Goal: Task Accomplishment & Management: Manage account settings

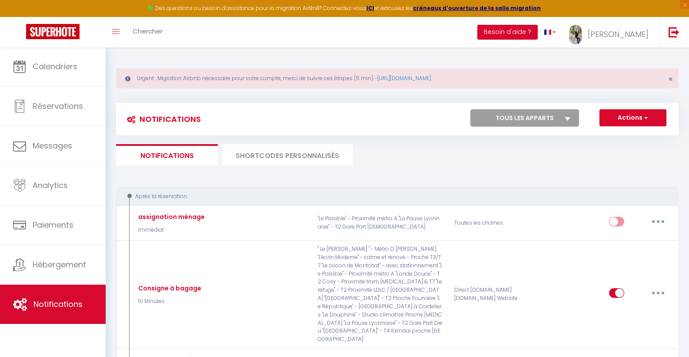
click at [621, 33] on link "[PERSON_NAME]" at bounding box center [611, 32] width 97 height 30
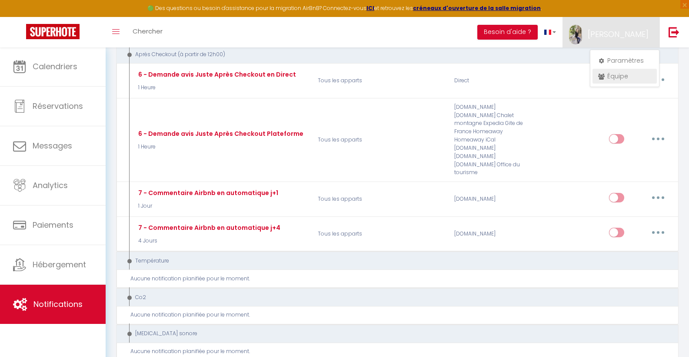
click at [618, 76] on link "Équipe" at bounding box center [625, 76] width 64 height 15
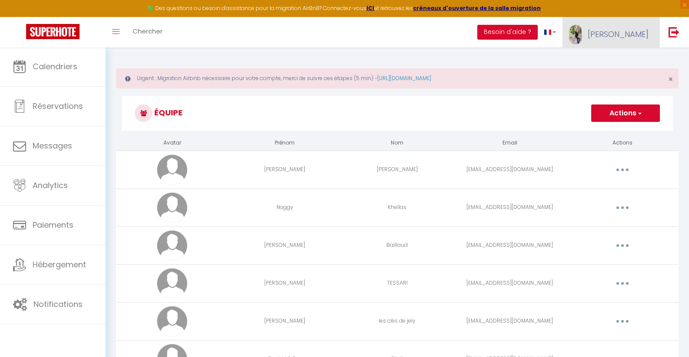
click at [635, 31] on span "[PERSON_NAME]" at bounding box center [618, 34] width 61 height 11
click at [623, 60] on link "Paramètres" at bounding box center [625, 60] width 64 height 15
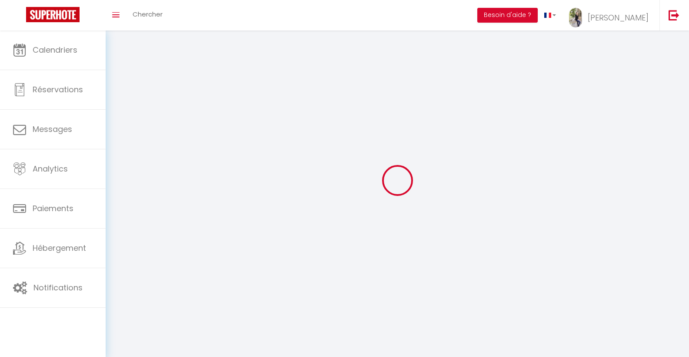
type input "[PERSON_NAME]"
type input "SEON"
type input "0611150001"
type input "[STREET_ADDRESS][PERSON_NAME]"
type input "69100"
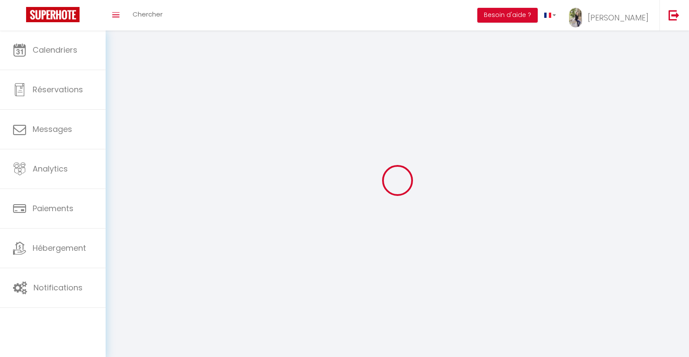
type input "[GEOGRAPHIC_DATA]"
type input "3buxbxnqqsywgs4CEkG7bt5wt"
type input "ZrX99L4UWwX6JohYkNbXoPsNE"
type input "3buxbxnqqsywgs4CEkG7bt5wt"
type input "ZrX99L4UWwX6JohYkNbXoPsNE"
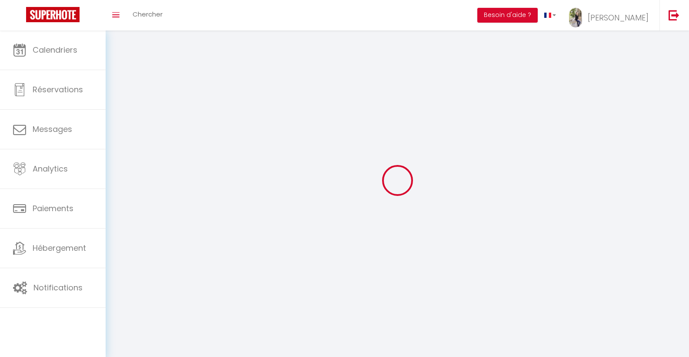
type input "[URL][DOMAIN_NAME]"
select select "1"
select select "28"
select select "fr"
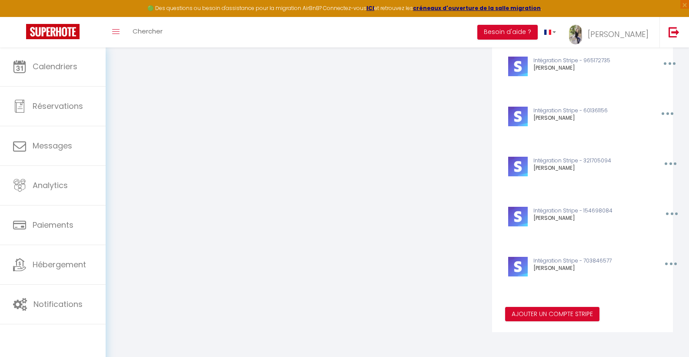
scroll to position [618, 0]
click at [542, 314] on button "Ajouter un compte Stripe" at bounding box center [552, 314] width 94 height 15
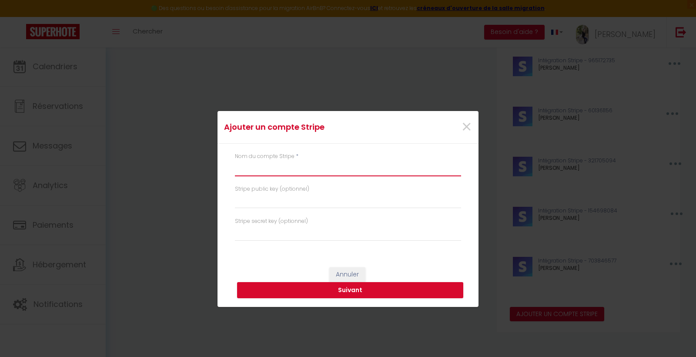
click at [326, 174] on input "text" at bounding box center [348, 168] width 226 height 16
type input "q"
type input "[PERSON_NAME]"
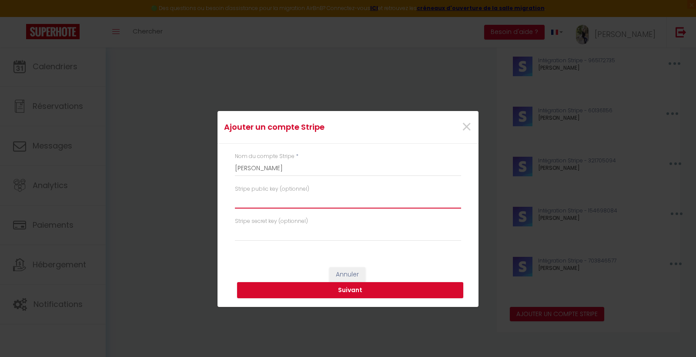
click at [314, 196] on input "text" at bounding box center [348, 201] width 226 height 16
paste input "pk_live_51S5tvMJx0obIhOYLdnlItn3uGgIfiOXW9Twx28KPVWx5xwJhTCtjUyK3f0nDurXZBTgFIn…"
type input "pk_live_51S5tvMJx0obIhOYLdnlItn3uGgIfiOXW9Twx28KPVWx5xwJhTCtjUyK3f0nDurXZBTgFIn…"
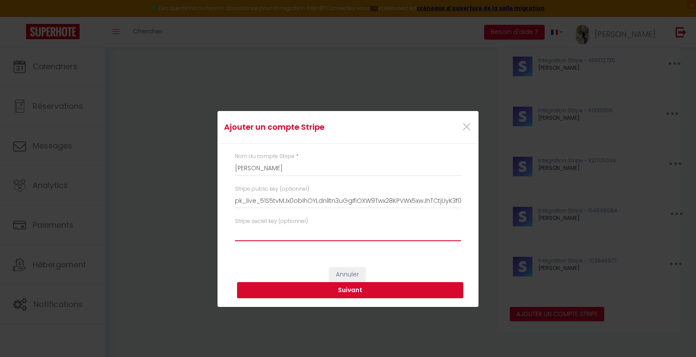
click at [348, 234] on input "text" at bounding box center [348, 233] width 226 height 16
paste input "sk_live_51S5tvMJx0obIhOYLzlS92kr6EExpIZEOdyCVFSmW5cd52nCV7lPqI3geYDKm8w47UWUieC…"
type input "sk_live_51S5tvMJx0obIhOYLzlS92kr6EExpIZEOdyCVFSmW5cd52nCV7lPqI3geYDKm8w47UWUieC…"
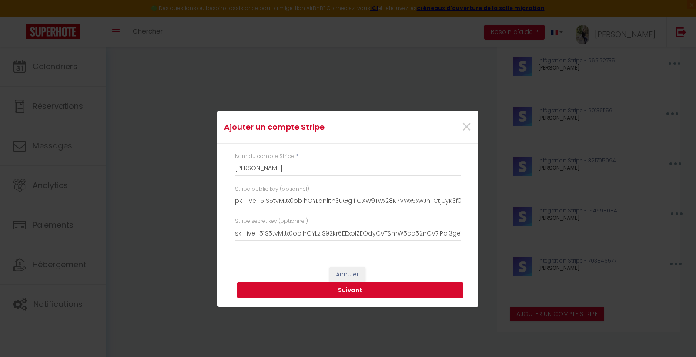
click at [368, 291] on button "Suivant" at bounding box center [350, 290] width 226 height 17
type input "[PERSON_NAME]"
type input "pk_live_51S5tvMJx0obIhOYLdnlItn3uGgIfiOXW9Twx28KPVWx5xwJhTCtjUyK3f0nDurXZBTgFIn…"
type input "sk_live_51S5tvMJx0obIhOYLzlS92kr6EExpIZEOdyCVFSmW5cd52nCV7lPqI3geYDKm8w47UWUieC…"
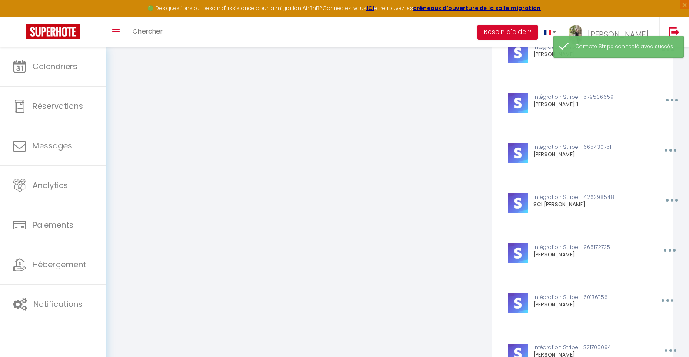
scroll to position [424, 0]
